Goal: Information Seeking & Learning: Learn about a topic

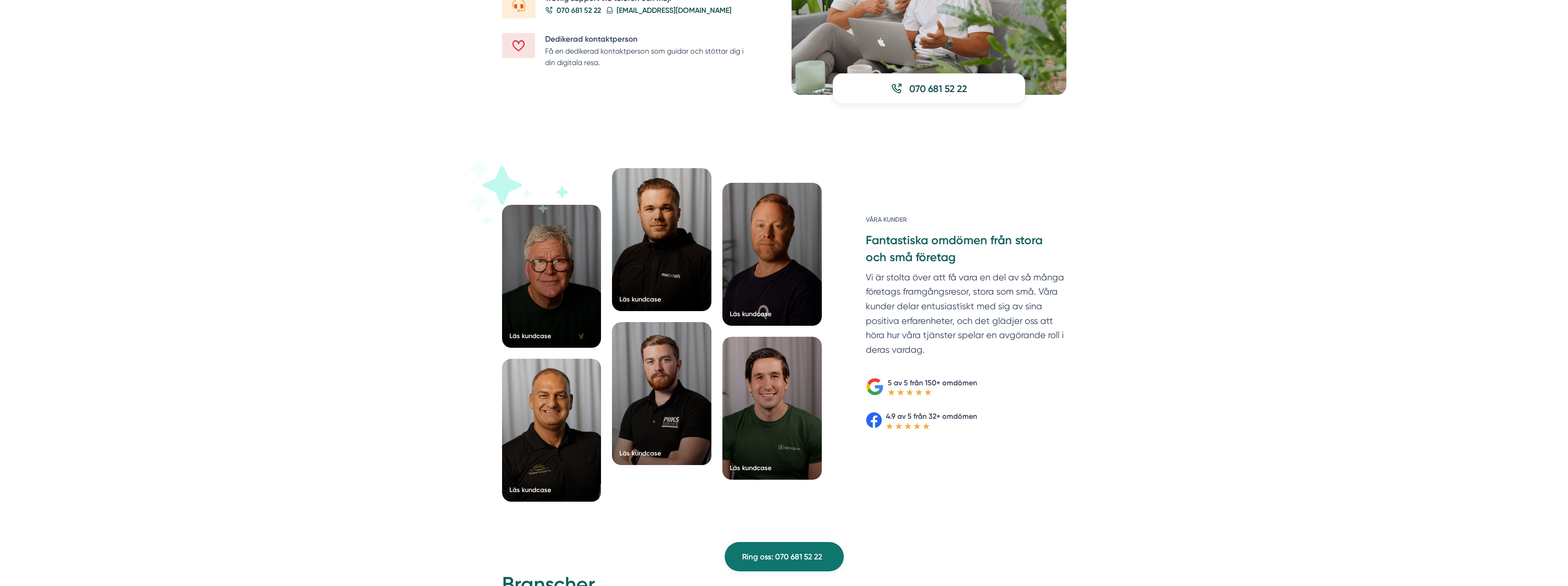
scroll to position [1282, 0]
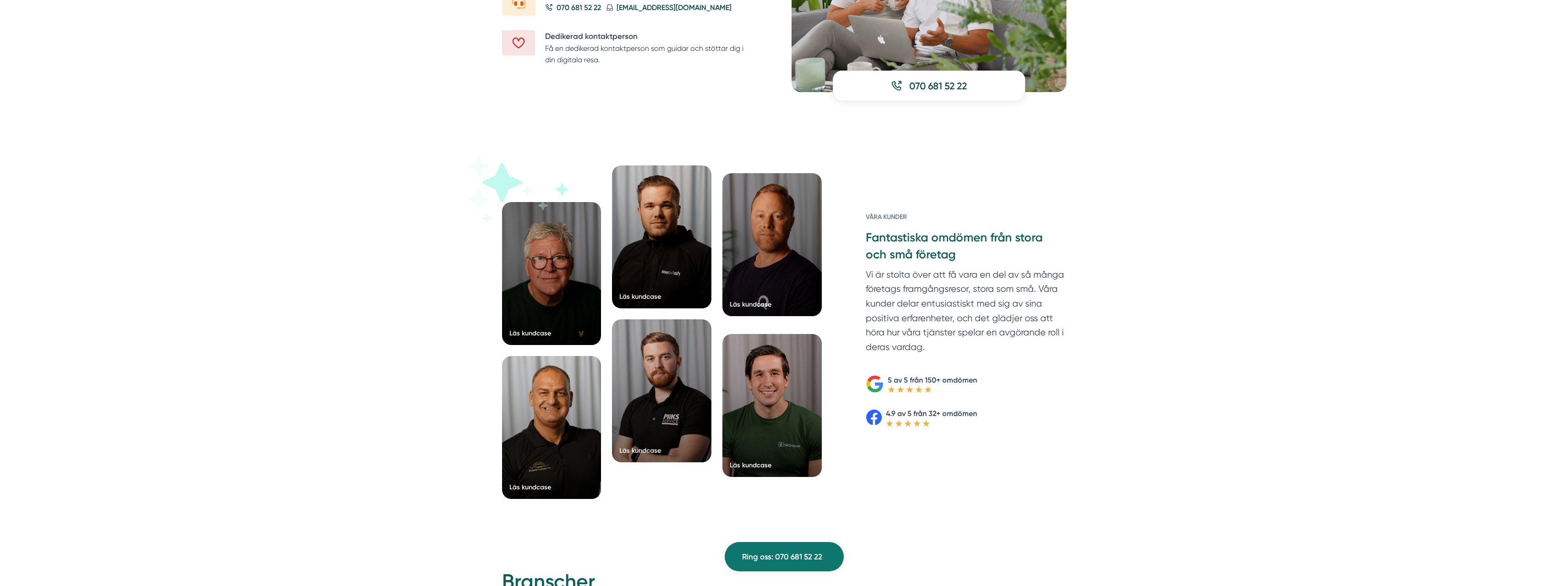
click at [778, 247] on div at bounding box center [772, 244] width 99 height 143
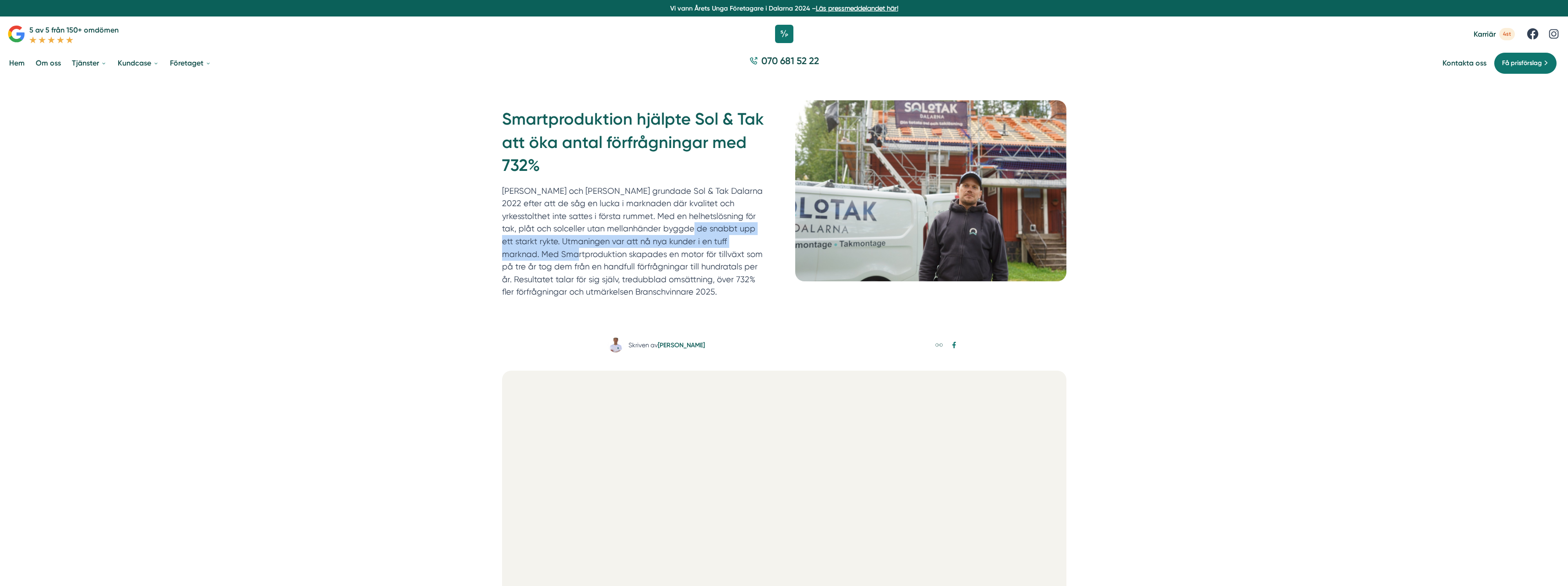
drag, startPoint x: 612, startPoint y: 233, endPoint x: 691, endPoint y: 256, distance: 82.3
click at [699, 246] on p "Felix och Markus grundade Sol & Tak Dalarna 2022 efter att de såg en lucka i ma…" at bounding box center [634, 241] width 264 height 114
click at [651, 269] on p "Felix och Markus grundade Sol & Tak Dalarna 2022 efter att de såg en lucka i ma…" at bounding box center [634, 241] width 264 height 114
click at [604, 225] on p "Felix och Markus grundade Sol & Tak Dalarna 2022 efter att de såg en lucka i ma…" at bounding box center [634, 241] width 264 height 114
click at [548, 161] on h1 "Smartproduktion hjälpte Sol & Tak att öka antal förfrågningar med 732%" at bounding box center [638, 146] width 271 height 77
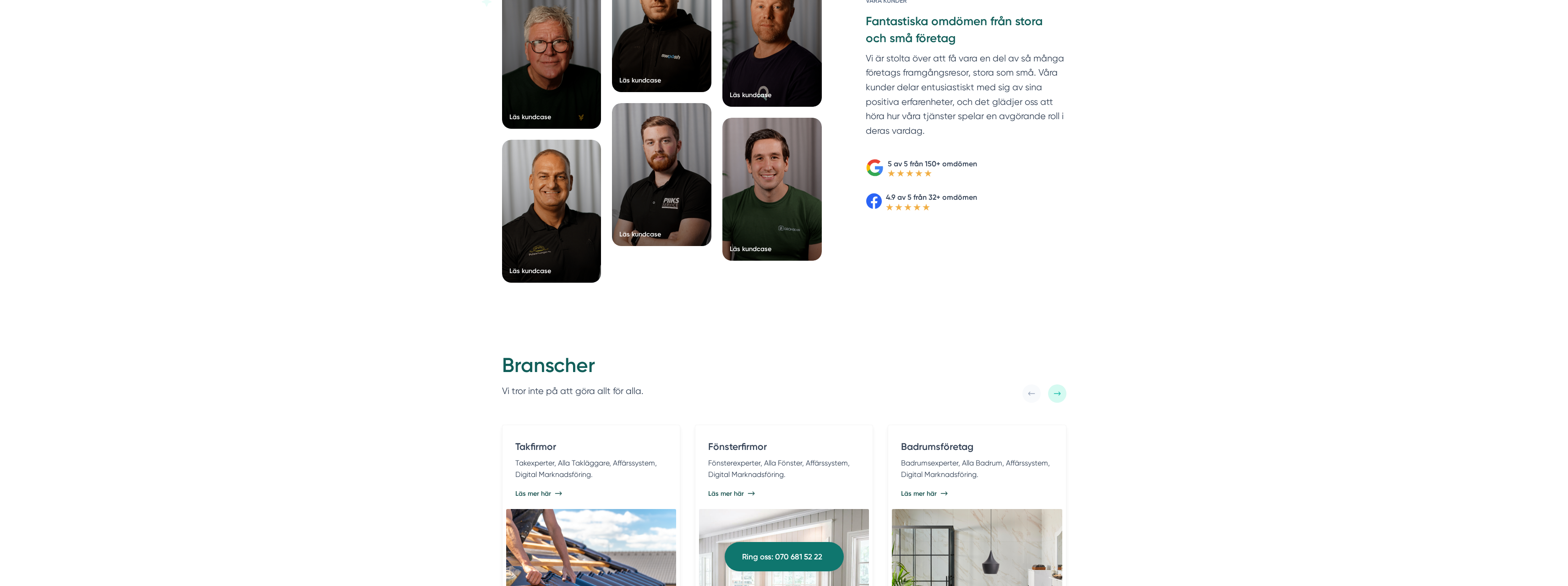
click at [399, 271] on div "Läs kundcase Läs kundcase Läs kundcase Läs kundcase" at bounding box center [784, 121] width 1568 height 417
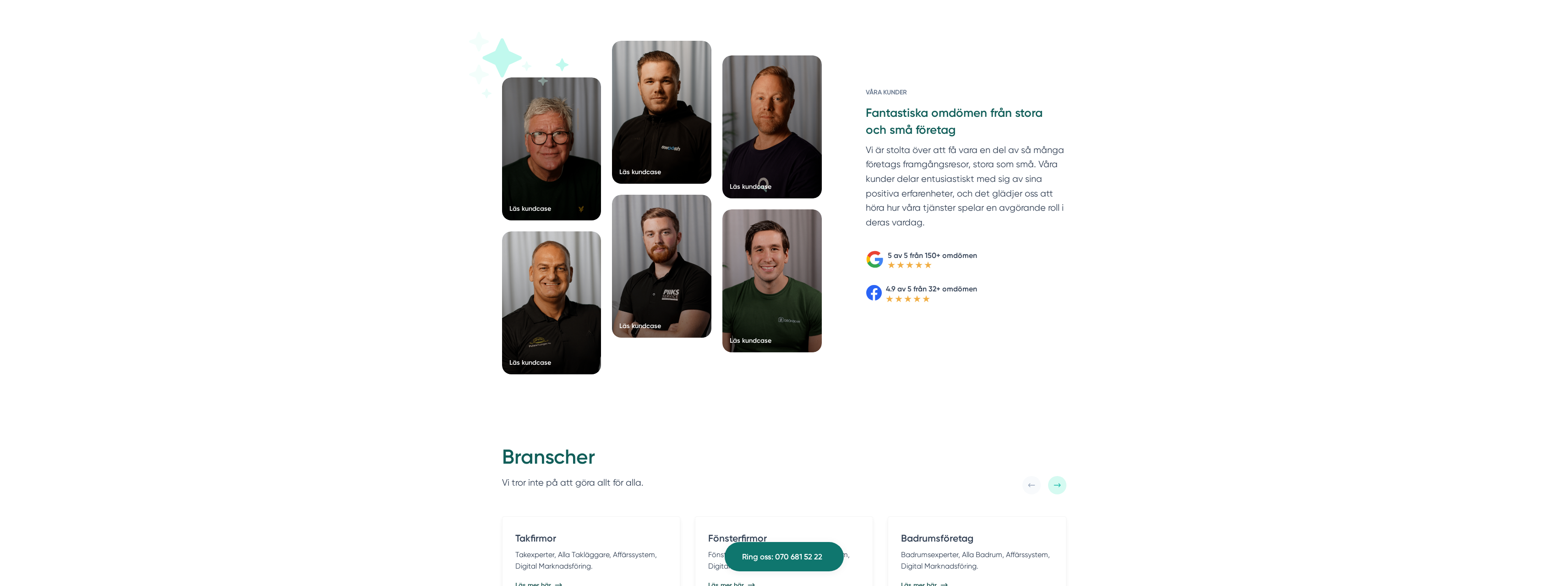
click at [396, 274] on div "Läs kundcase Läs kundcase Läs kundcase Läs kundcase" at bounding box center [784, 213] width 1568 height 417
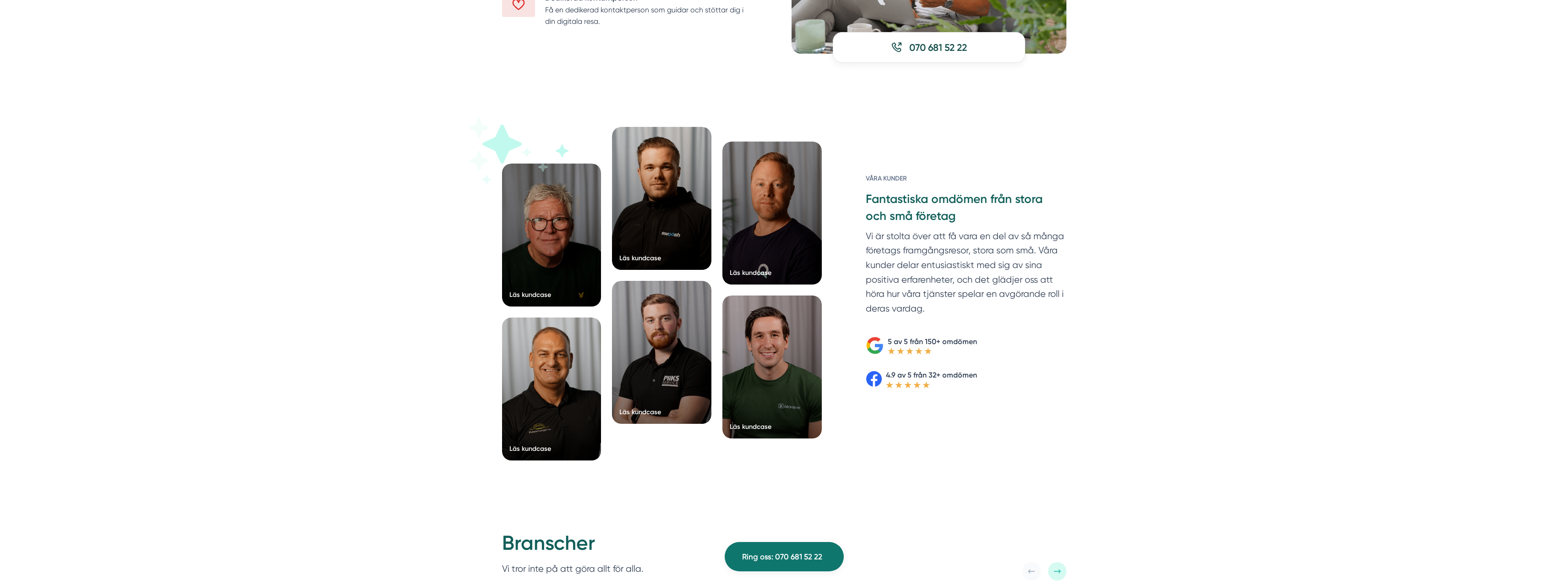
scroll to position [1315, 0]
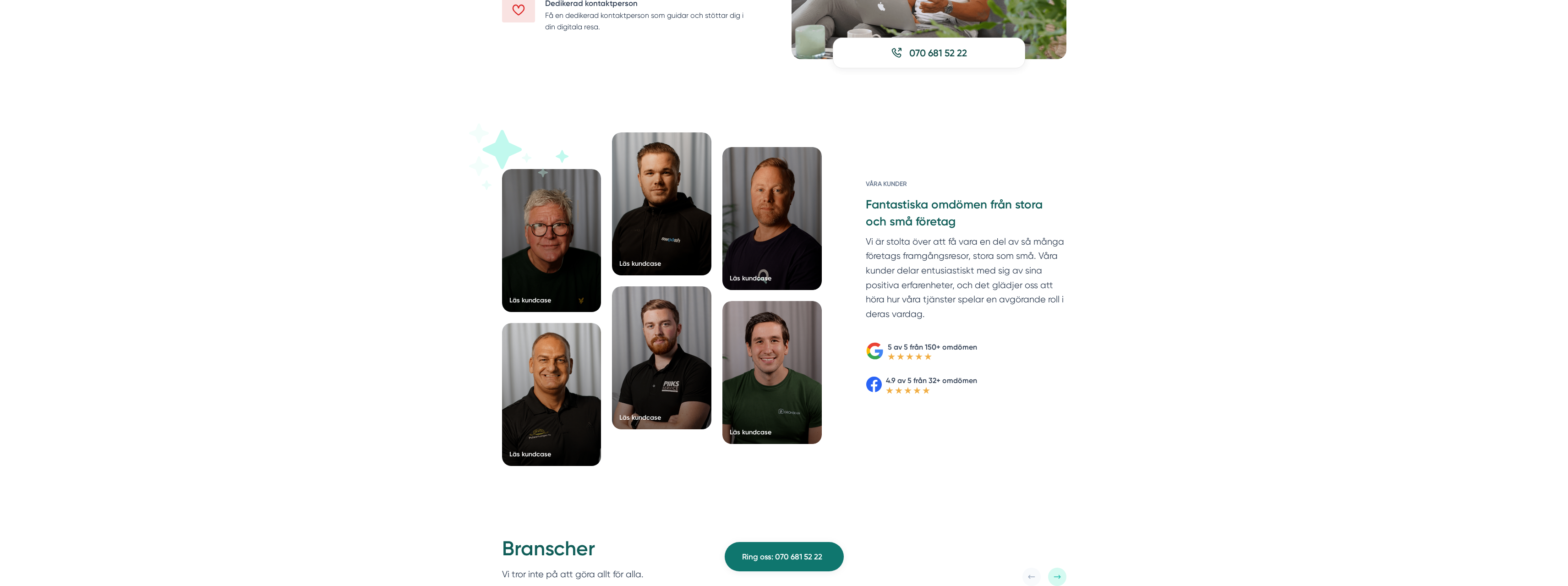
click at [396, 274] on div "Läs kundcase Läs kundcase Läs kundcase Läs kundcase" at bounding box center [784, 304] width 1568 height 417
click at [461, 249] on div "Läs kundcase Läs kundcase Läs kundcase Läs kundcase" at bounding box center [784, 304] width 1568 height 417
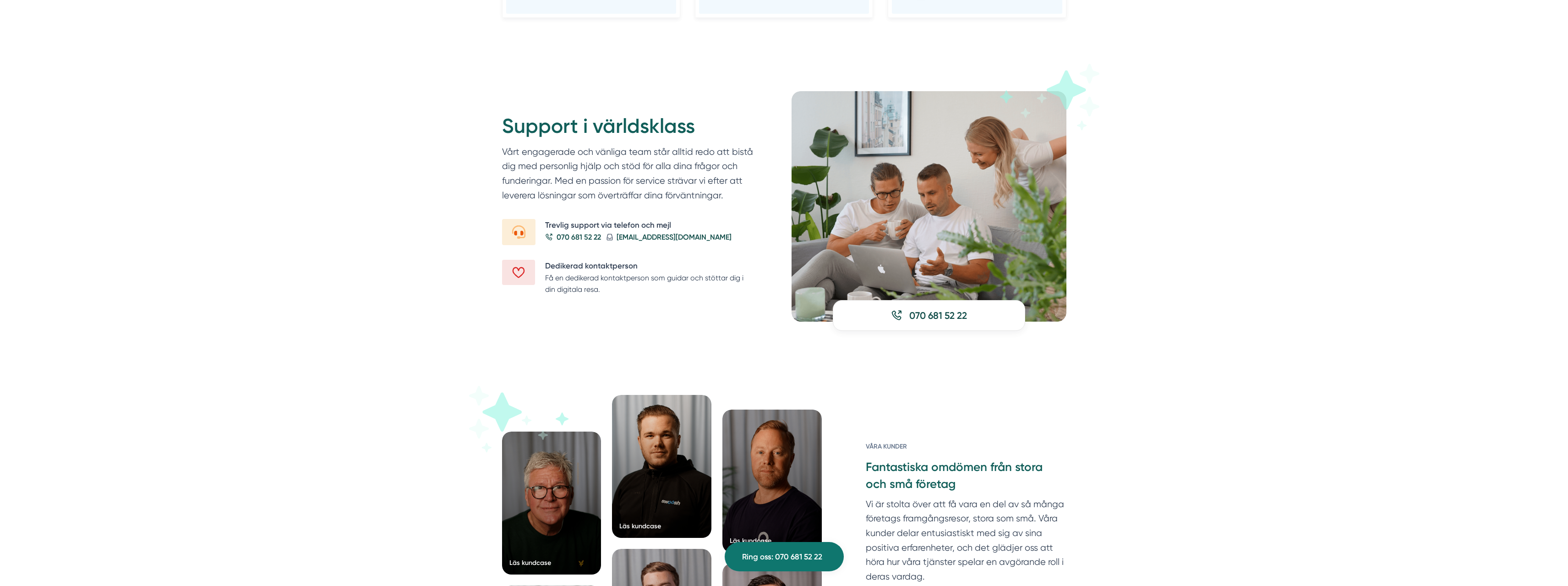
scroll to position [1041, 0]
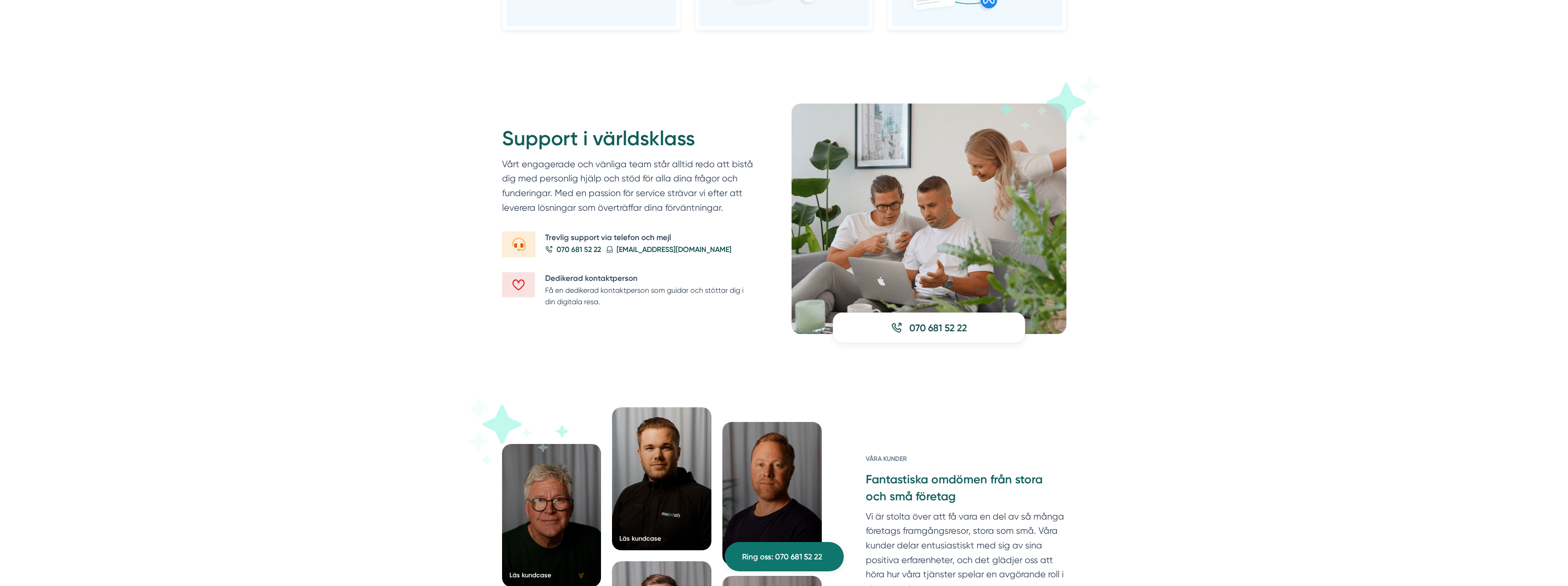
click at [1166, 175] on div "Support i världsklass Vårt engagerade och vänliga team står alltid redo att bis…" at bounding box center [784, 218] width 1568 height 304
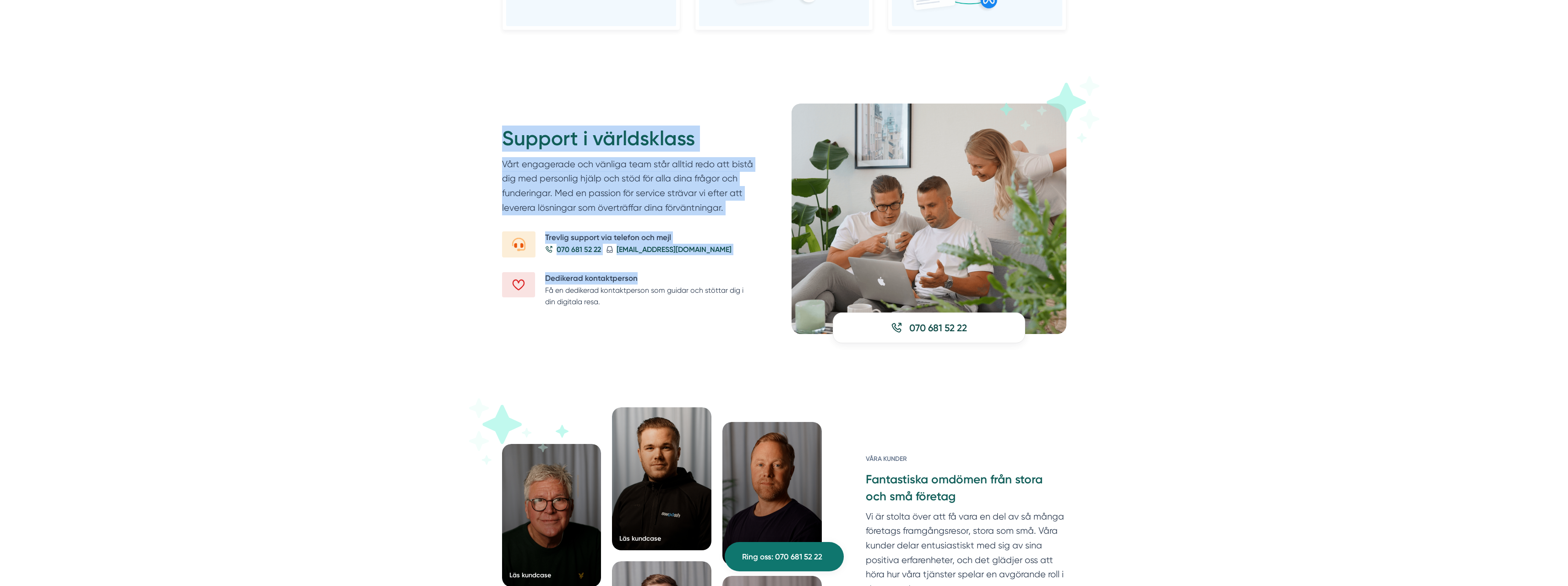
drag, startPoint x: 576, startPoint y: 172, endPoint x: 708, endPoint y: 304, distance: 186.7
click at [708, 302] on div "Support i världsklass Vårt engagerade och vänliga team står alltid redo att bis…" at bounding box center [784, 218] width 1568 height 304
click at [702, 333] on div "Support i världsklass Vårt engagerade och vänliga team står alltid redo att bis…" at bounding box center [784, 218] width 564 height 231
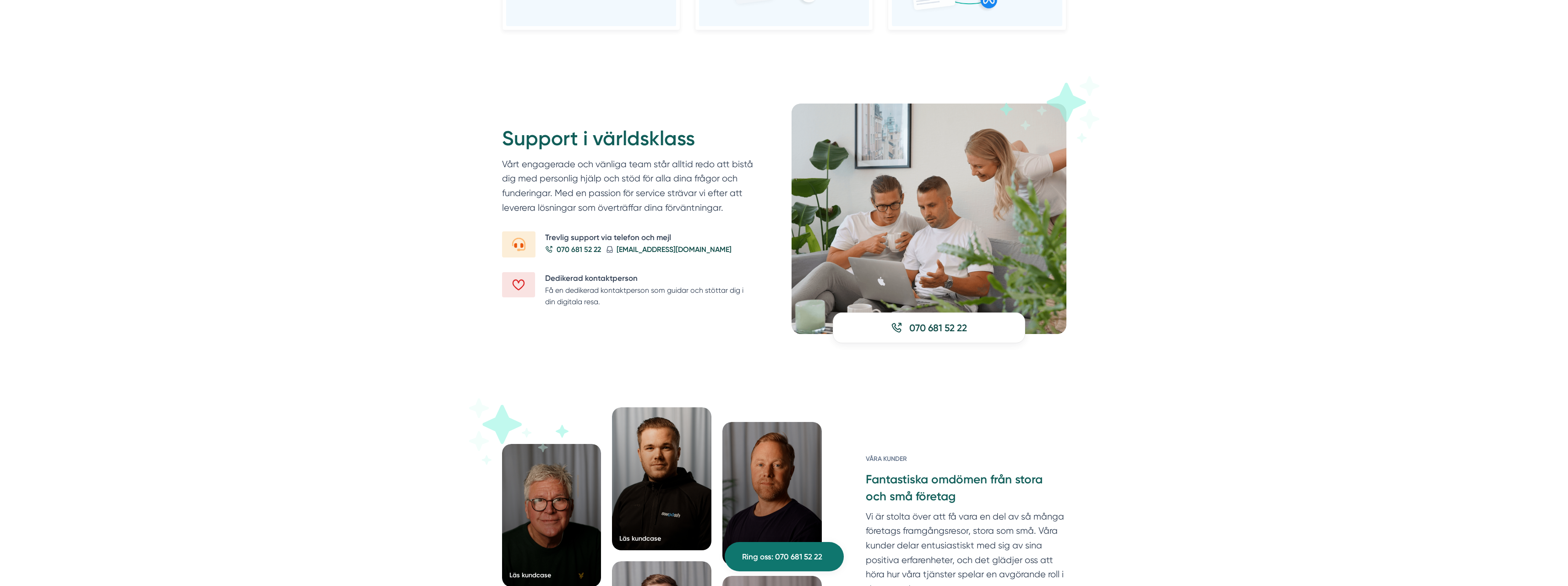
click at [703, 329] on div "Support i världsklass Vårt engagerade och vänliga team står alltid redo att bis…" at bounding box center [640, 216] width 275 height 226
click at [702, 328] on div "Support i världsklass Vårt engagerade och vänliga team står alltid redo att bis…" at bounding box center [640, 216] width 275 height 226
click at [697, 328] on div "Support i världsklass Vårt engagerade och vänliga team står alltid redo att bis…" at bounding box center [640, 216] width 275 height 226
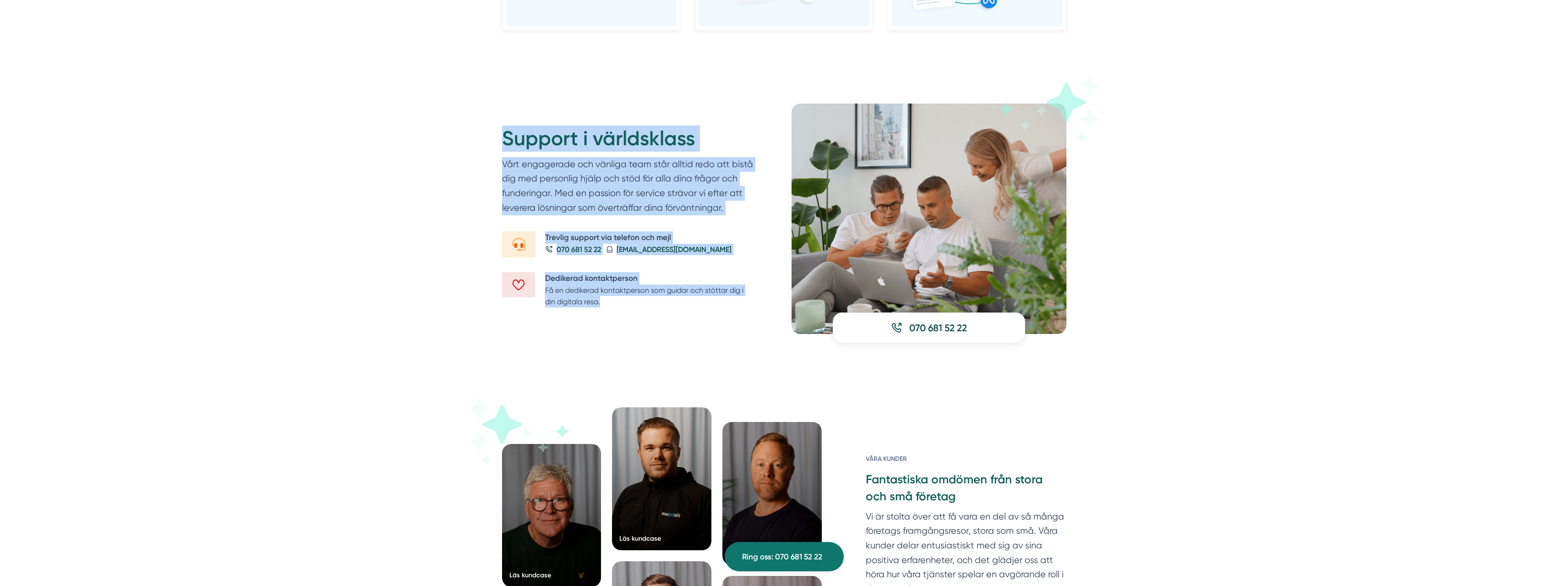
drag, startPoint x: 635, startPoint y: 299, endPoint x: 461, endPoint y: 109, distance: 257.6
click at [461, 110] on div "Support i världsklass Vårt engagerade och vänliga team står alltid redo att bis…" at bounding box center [784, 218] width 1568 height 304
click at [451, 134] on div "Support i världsklass Vårt engagerade och vänliga team står alltid redo att bis…" at bounding box center [784, 218] width 1568 height 304
drag, startPoint x: 495, startPoint y: 134, endPoint x: 687, endPoint y: 295, distance: 250.6
click at [686, 294] on div "Support i världsklass Vårt engagerade och vänliga team står alltid redo att bis…" at bounding box center [784, 218] width 586 height 231
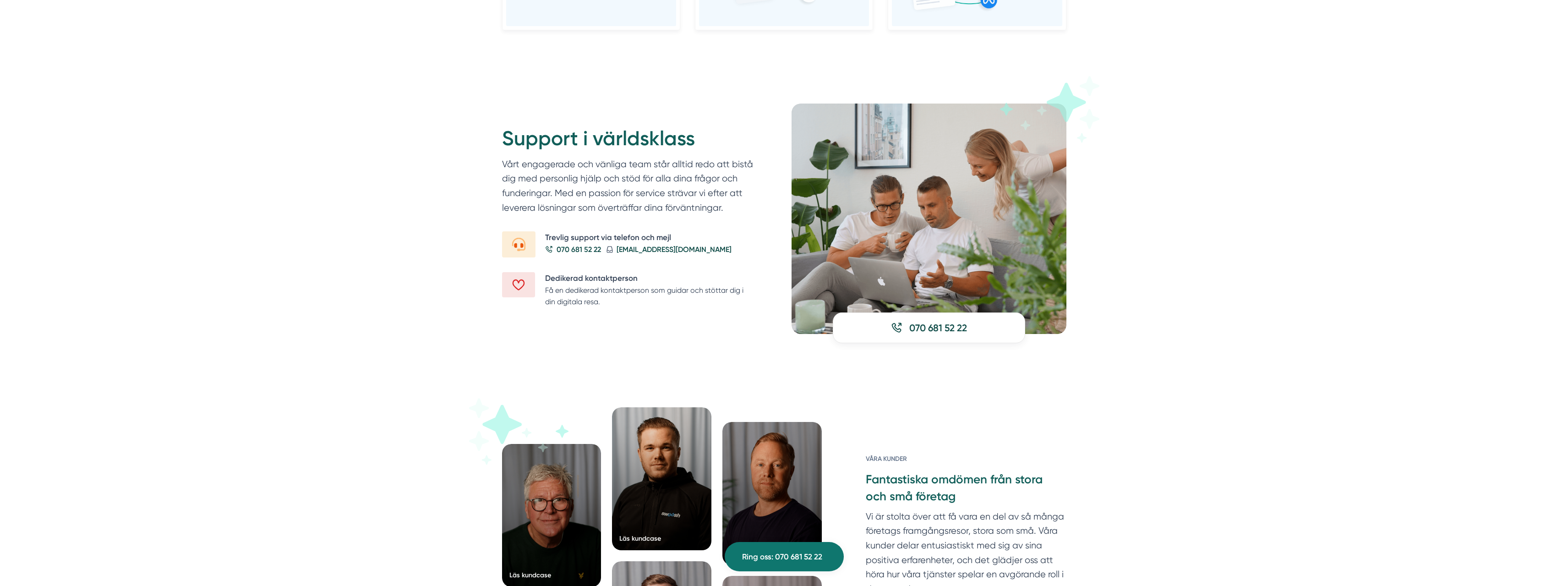
click at [686, 326] on div "Support i världsklass Vårt engagerade och vänliga team står alltid redo att bis…" at bounding box center [640, 216] width 275 height 226
click at [681, 316] on div "Support i världsklass Vårt engagerade och vänliga team står alltid redo att bis…" at bounding box center [640, 216] width 275 height 226
click at [681, 314] on div "Support i världsklass Vårt engagerade och vänliga team står alltid redo att bis…" at bounding box center [640, 216] width 275 height 226
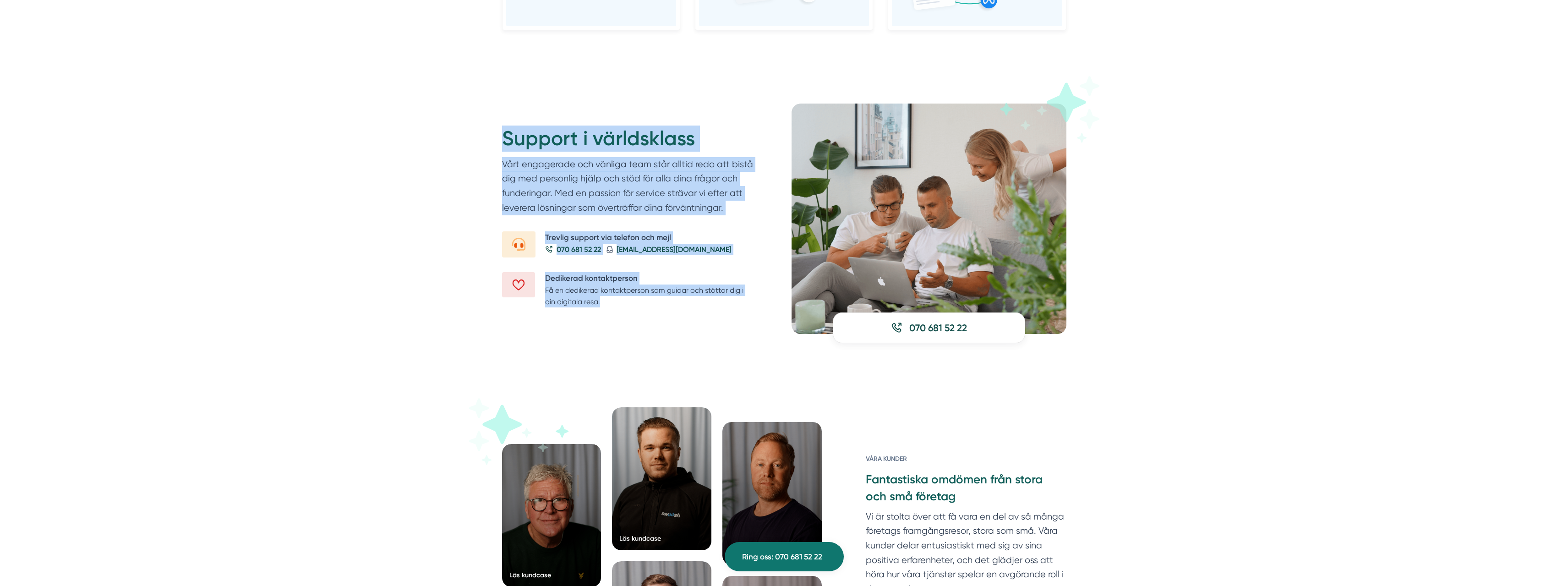
drag, startPoint x: 569, startPoint y: 288, endPoint x: 434, endPoint y: 106, distance: 226.6
click at [436, 111] on div "Support i världsklass Vårt engagerade och vänliga team står alltid redo att bis…" at bounding box center [784, 218] width 1568 height 304
click at [416, 139] on div "Support i världsklass Vårt engagerade och vänliga team står alltid redo att bis…" at bounding box center [784, 218] width 1568 height 304
drag, startPoint x: 516, startPoint y: 143, endPoint x: 702, endPoint y: 321, distance: 257.4
click at [703, 319] on div "Support i världsklass Vårt engagerade och vänliga team står alltid redo att bis…" at bounding box center [784, 218] width 1568 height 304
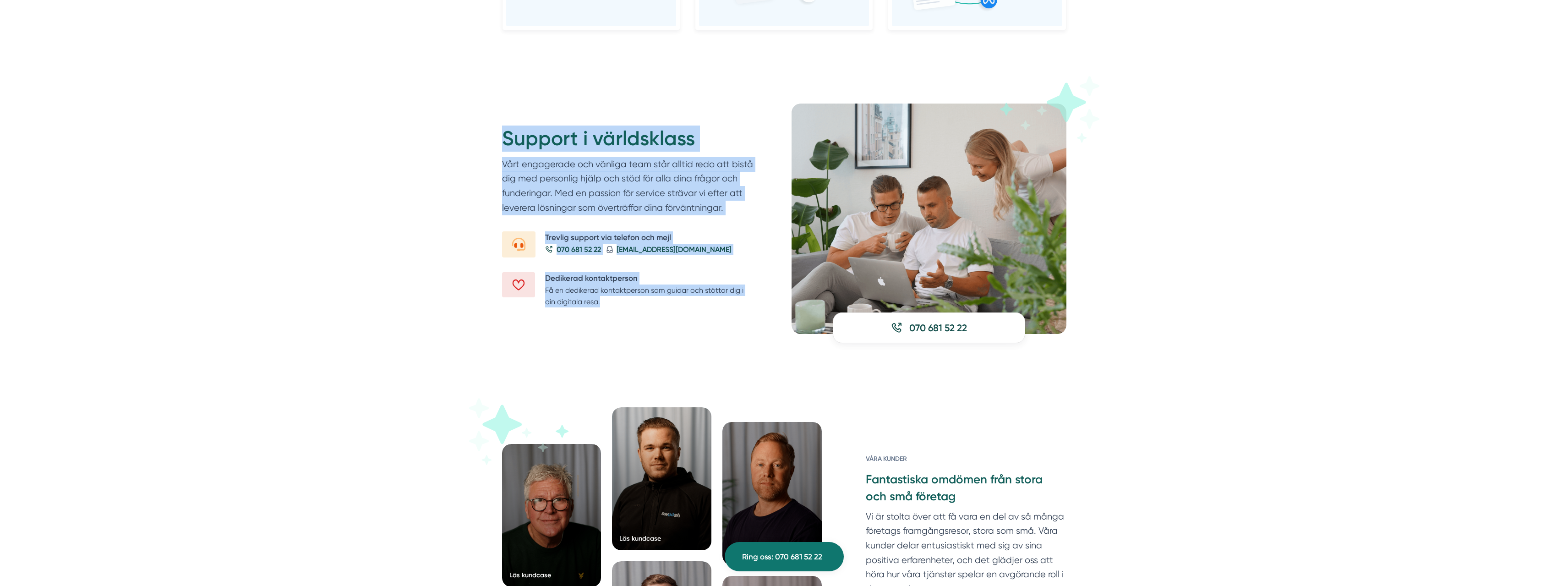
click at [691, 321] on div "Support i världsklass Vårt engagerade och vänliga team står alltid redo att bis…" at bounding box center [640, 216] width 275 height 226
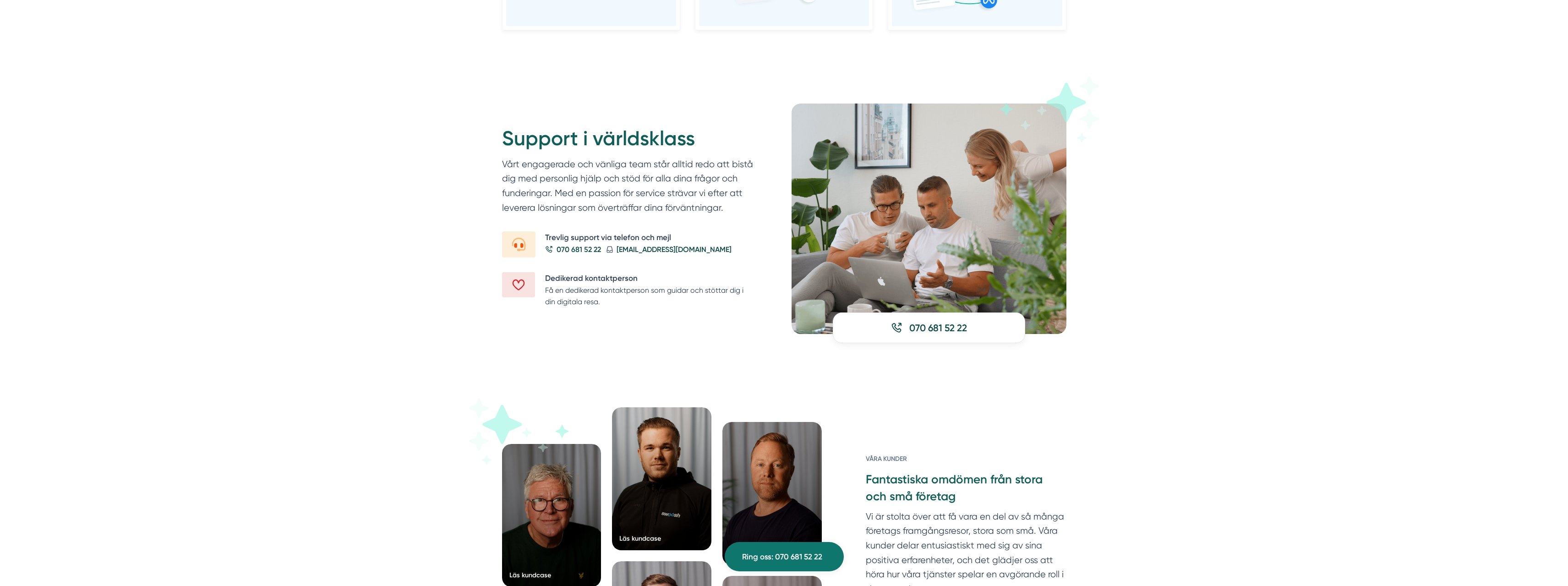
click at [1116, 424] on div "Läs kundcase Läs kundcase Läs kundcase Läs kundcase" at bounding box center [784, 579] width 1568 height 417
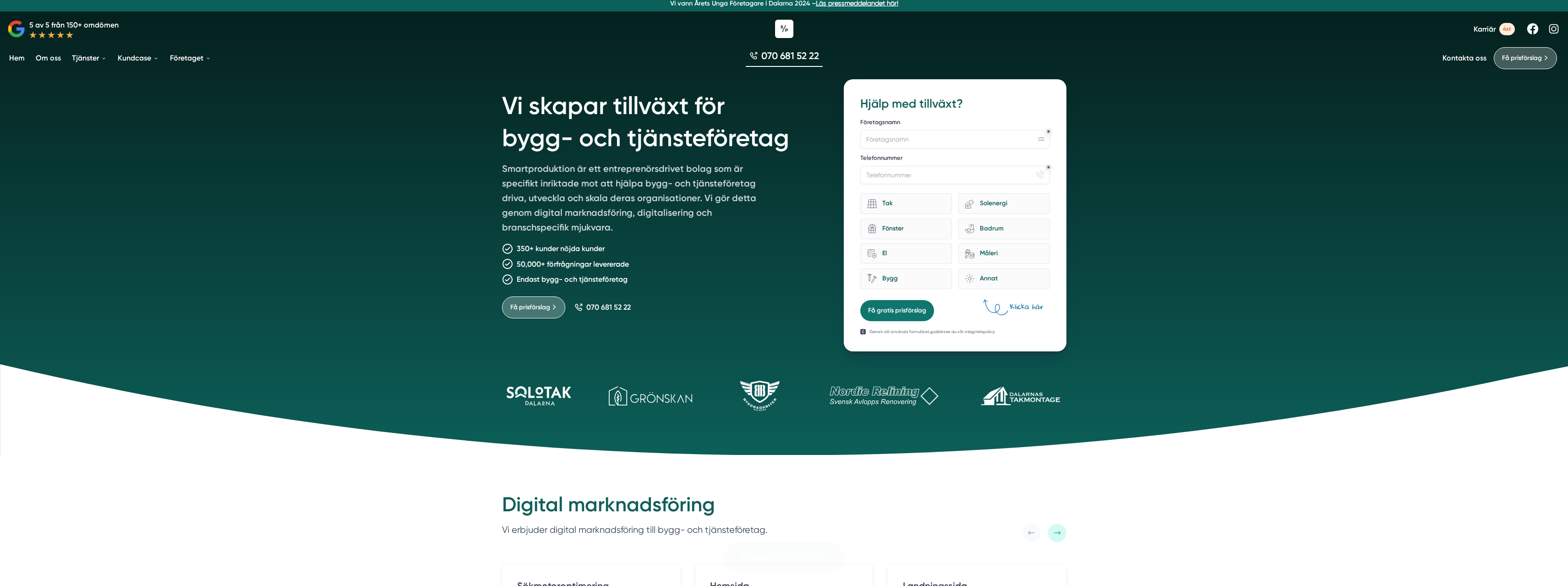
scroll to position [0, 0]
